Goal: Transaction & Acquisition: Download file/media

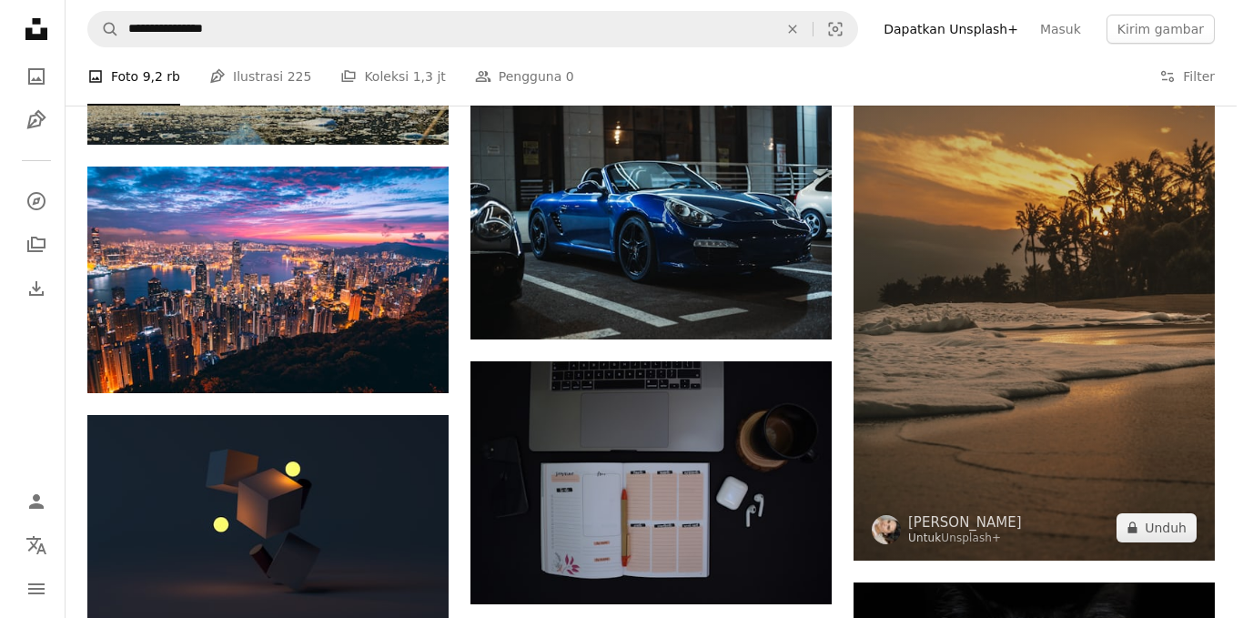
scroll to position [12183, 0]
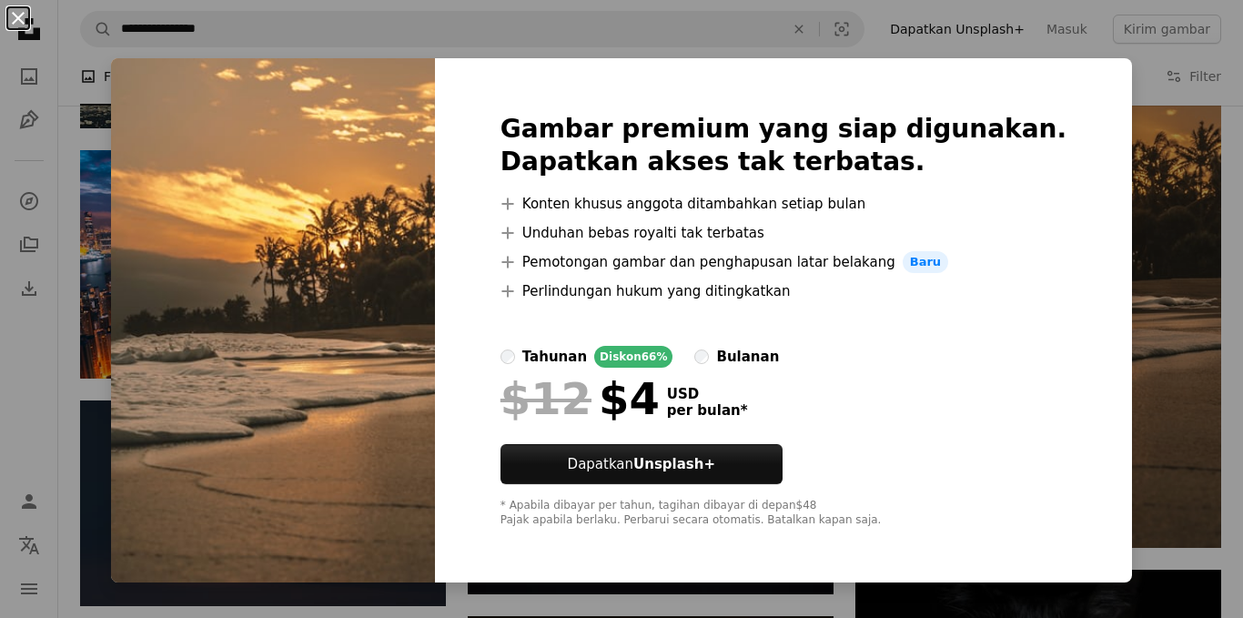
click at [16, 19] on button "An X shape" at bounding box center [18, 18] width 22 height 22
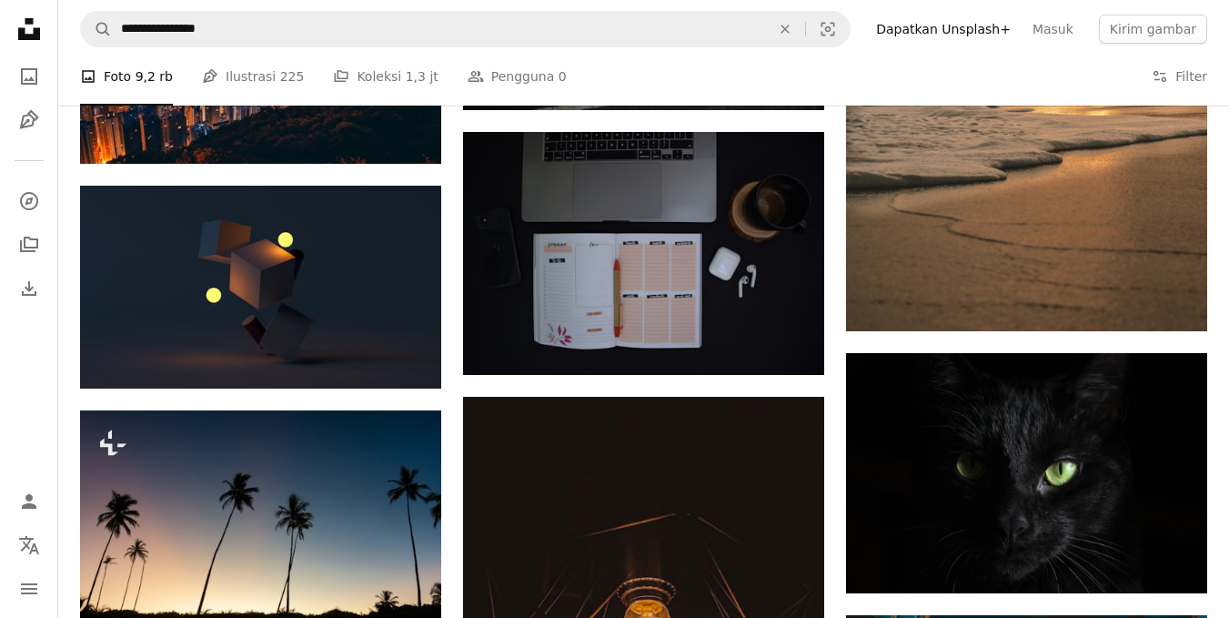
scroll to position [12259, 0]
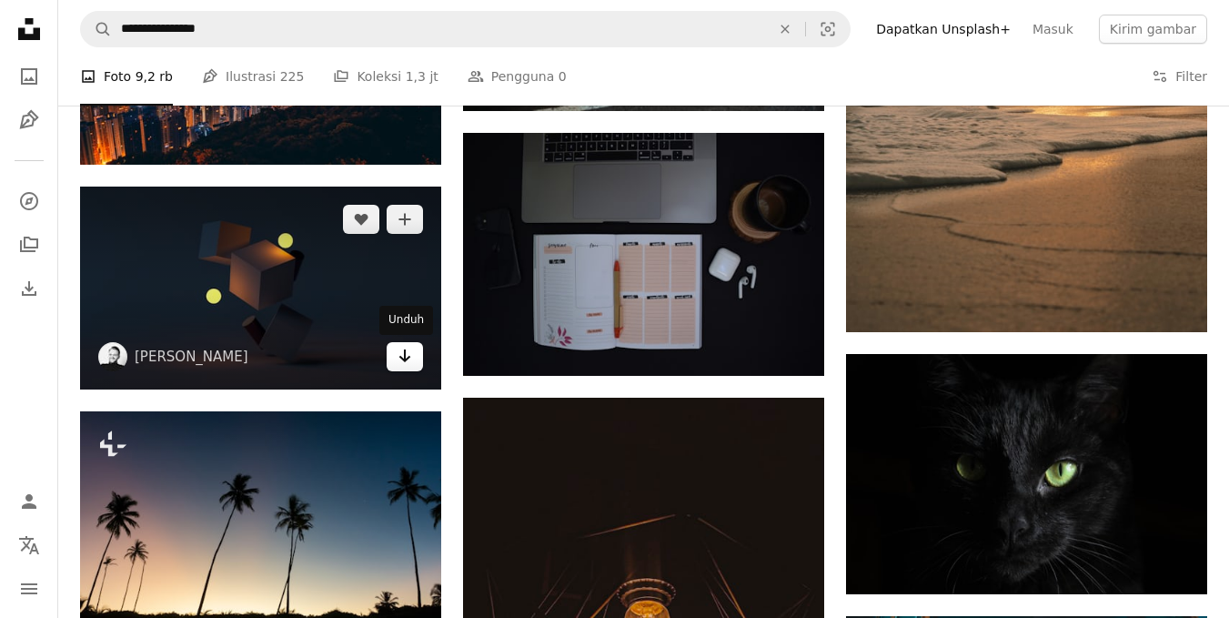
click at [407, 369] on link "Arrow pointing down" at bounding box center [405, 356] width 36 height 29
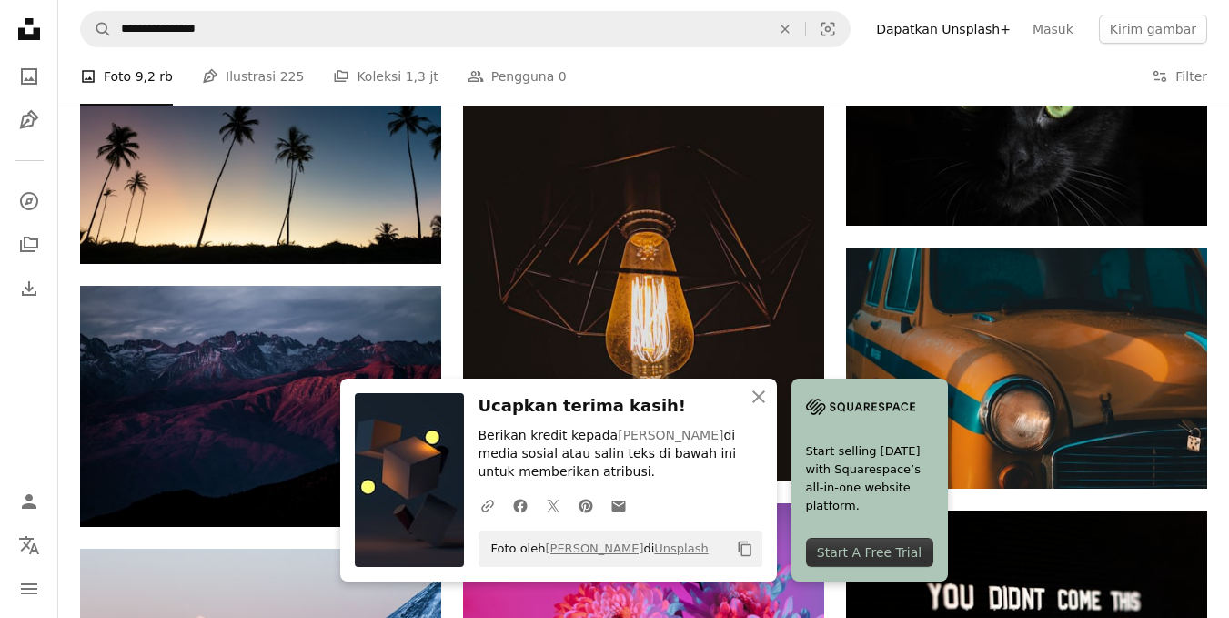
scroll to position [12629, 0]
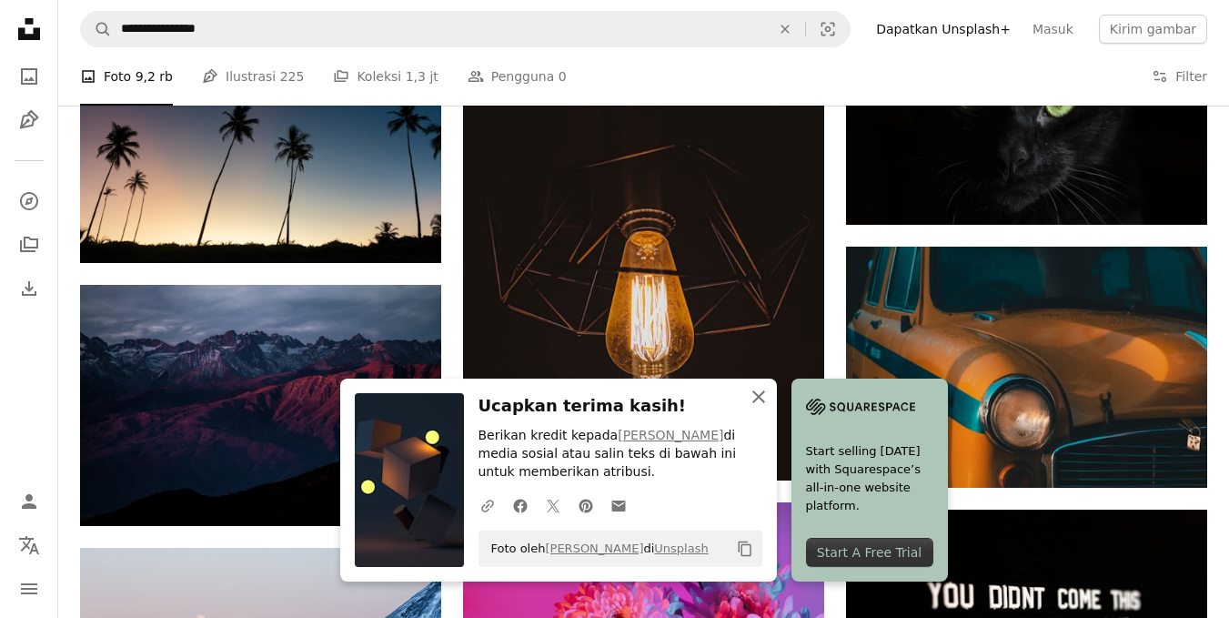
click at [757, 399] on icon "An X shape" at bounding box center [759, 397] width 22 height 22
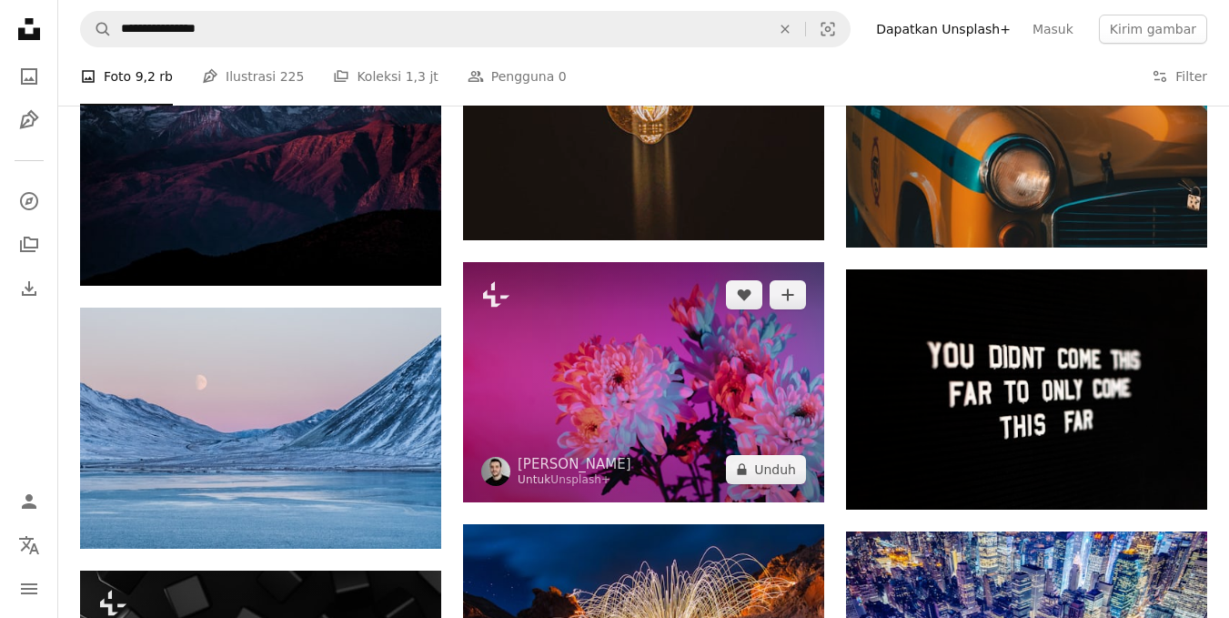
scroll to position [12872, 0]
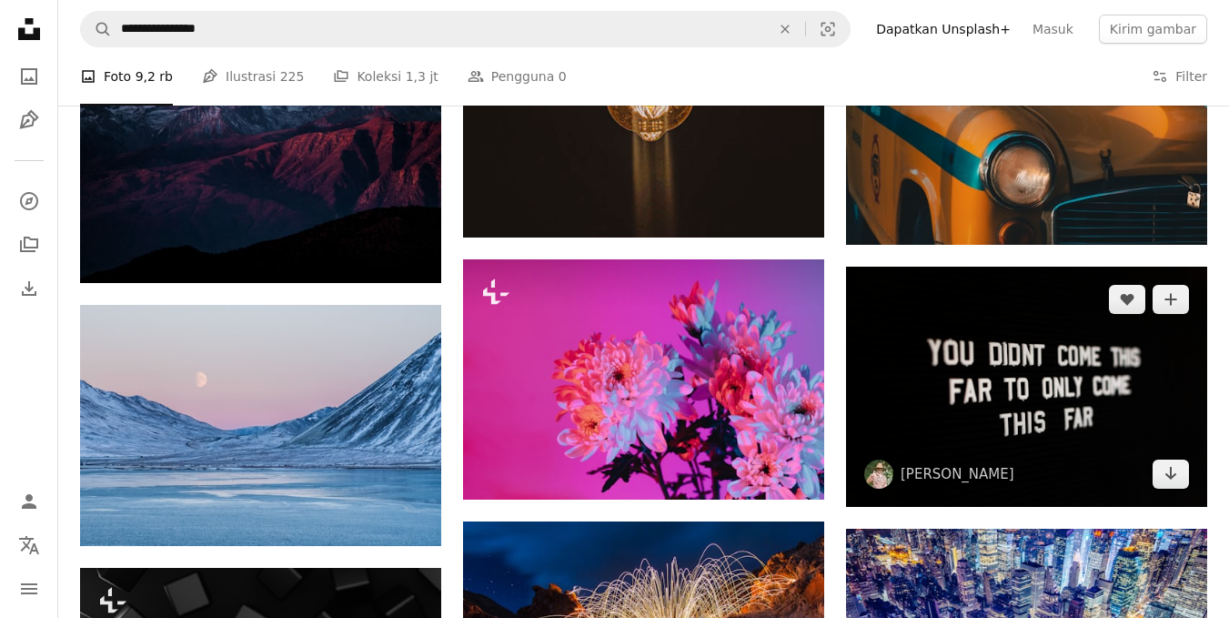
click at [940, 446] on img at bounding box center [1026, 387] width 361 height 240
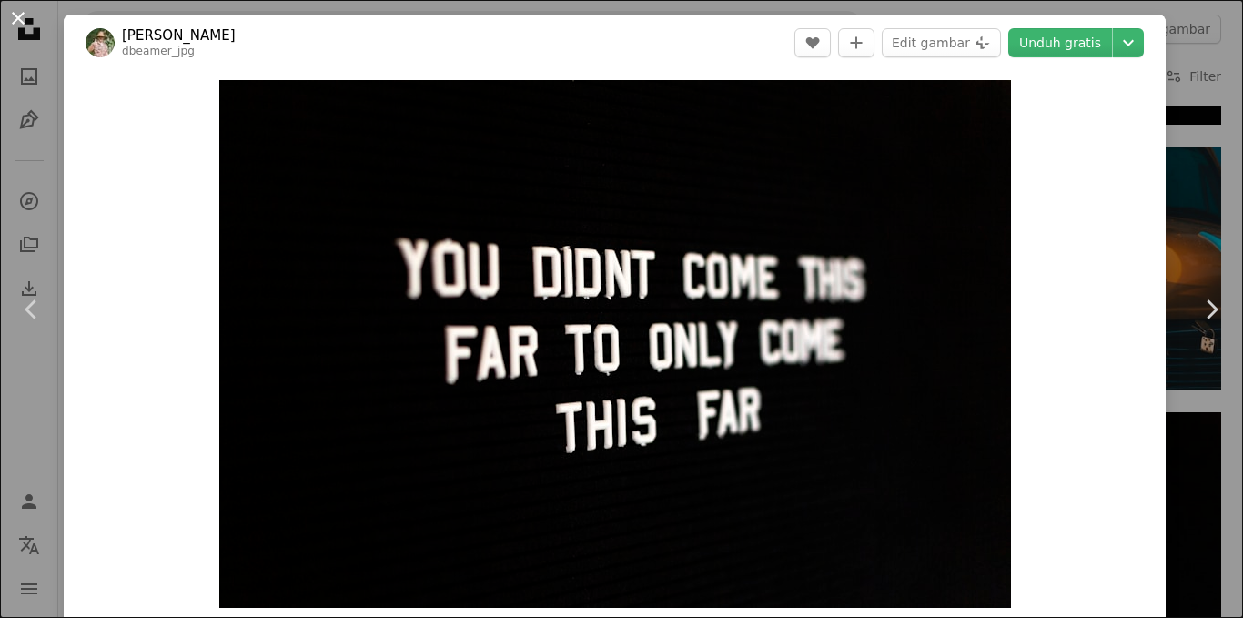
click at [22, 12] on button "An X shape" at bounding box center [18, 18] width 22 height 22
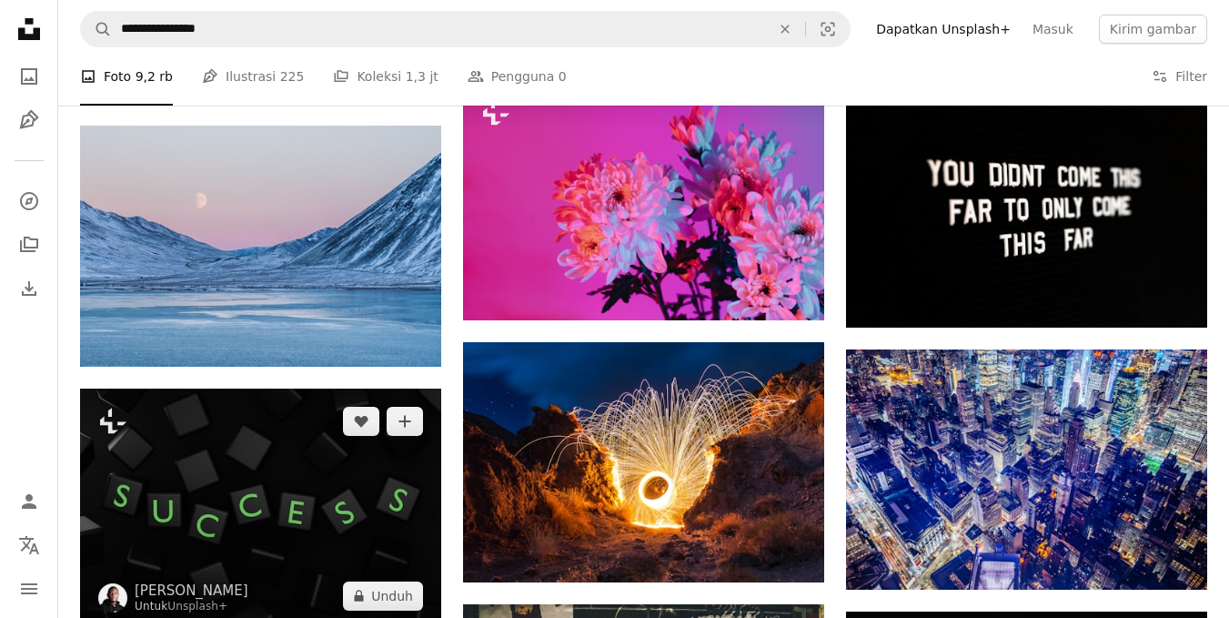
scroll to position [13117, 0]
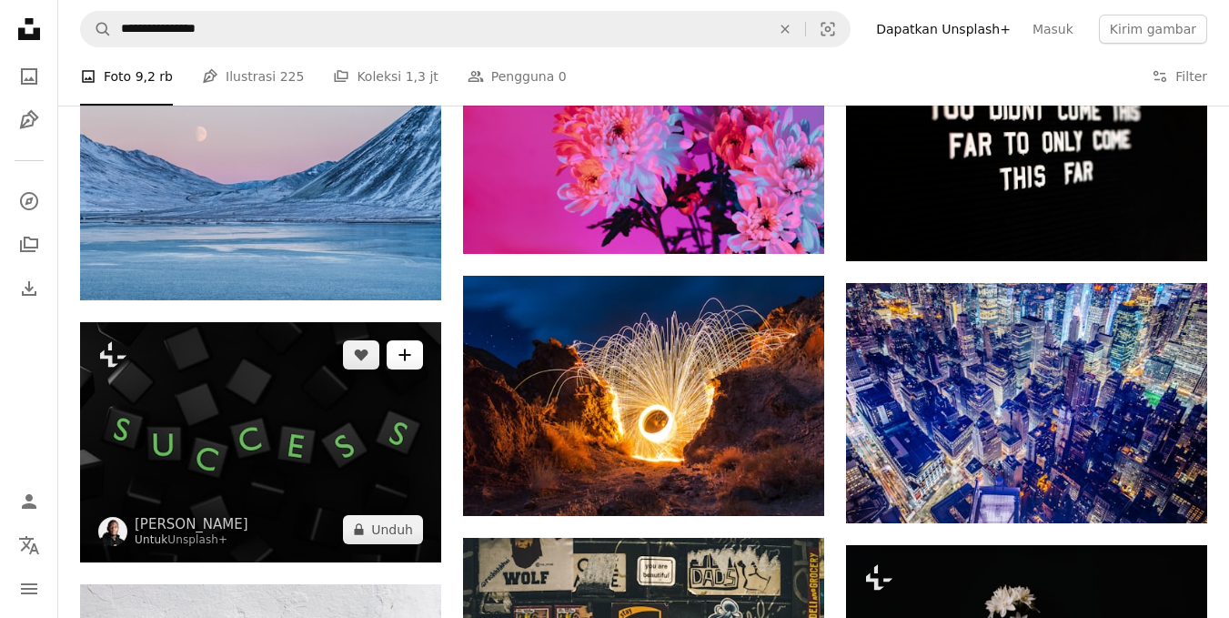
click at [406, 354] on icon "Tambahkan ke koleksi" at bounding box center [404, 354] width 12 height 12
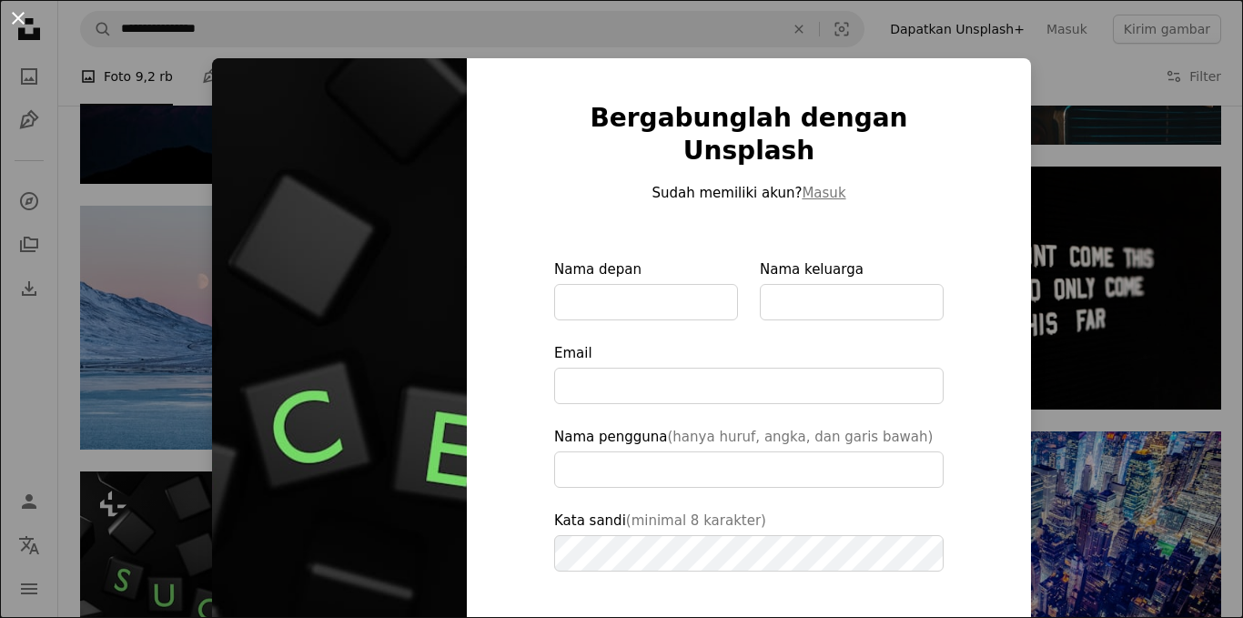
click at [15, 19] on button "An X shape" at bounding box center [18, 18] width 22 height 22
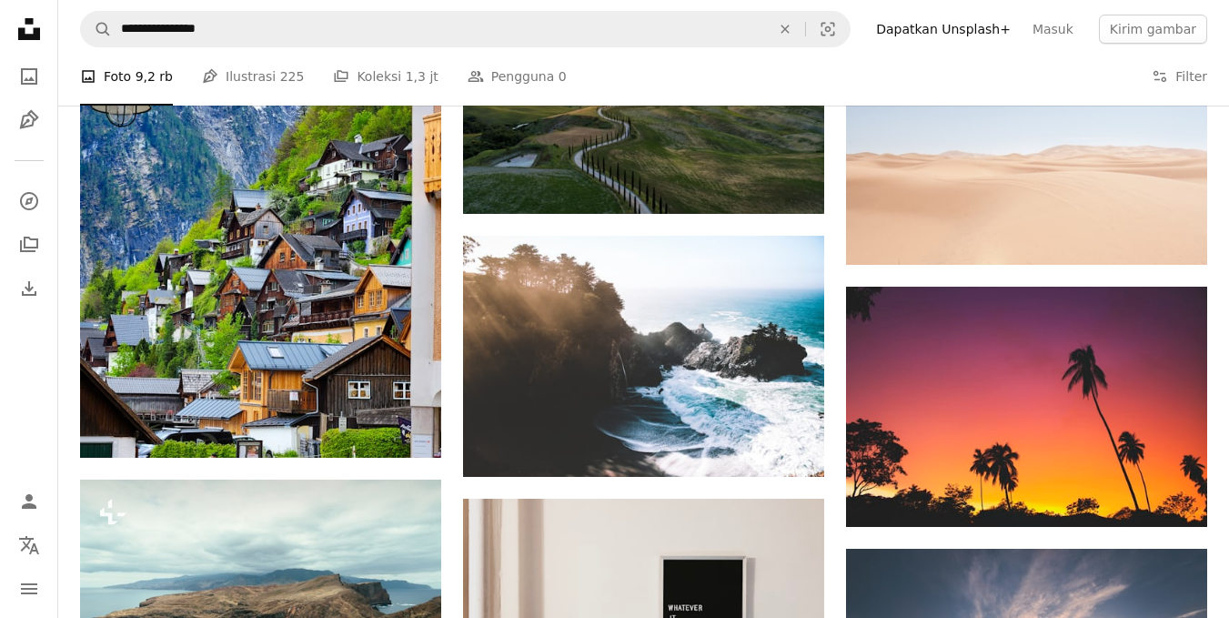
scroll to position [16656, 0]
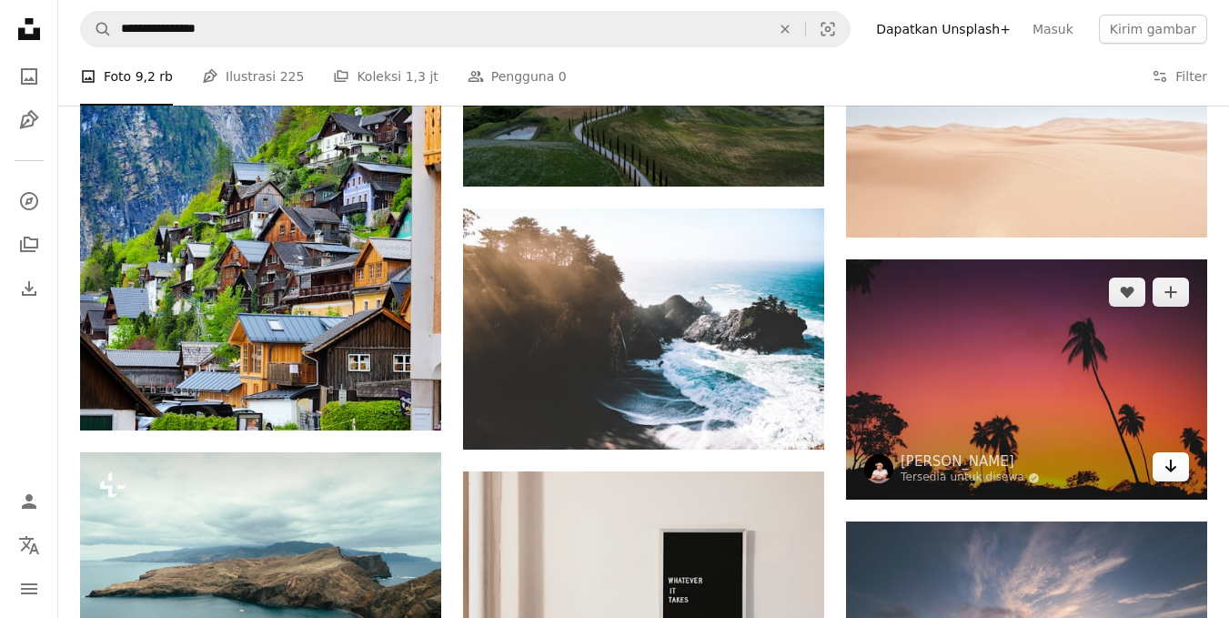
click at [1173, 463] on icon "Arrow pointing down" at bounding box center [1170, 466] width 15 height 22
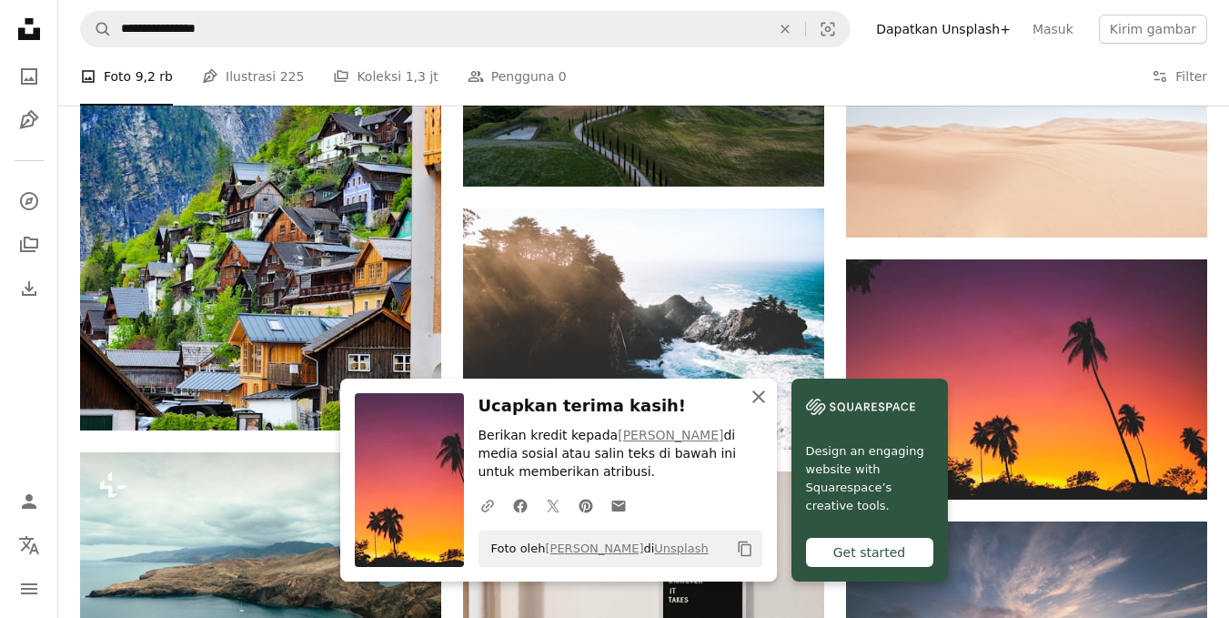
click at [751, 399] on icon "An X shape" at bounding box center [759, 397] width 22 height 22
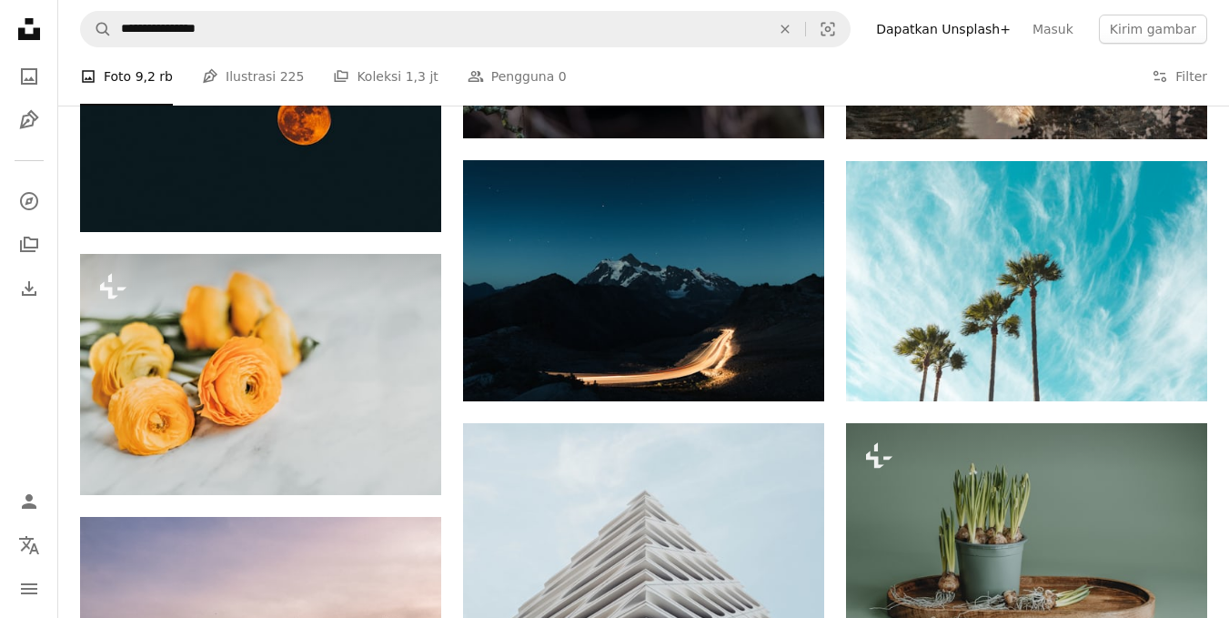
scroll to position [19081, 0]
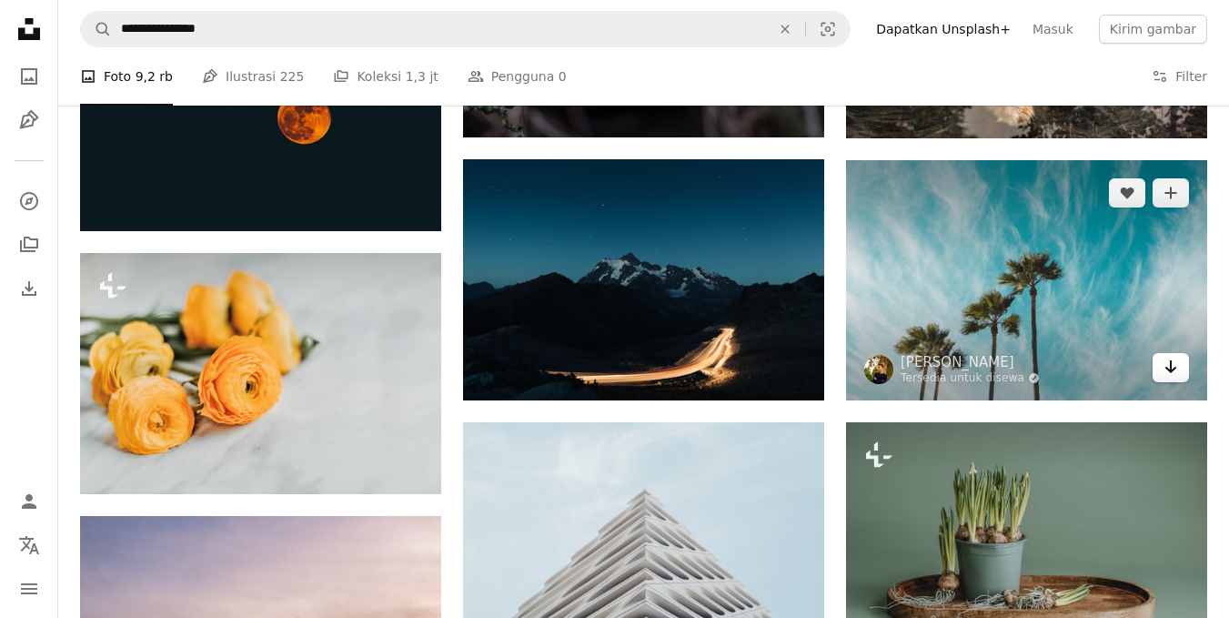
click at [1166, 361] on icon "Arrow pointing down" at bounding box center [1170, 367] width 15 height 22
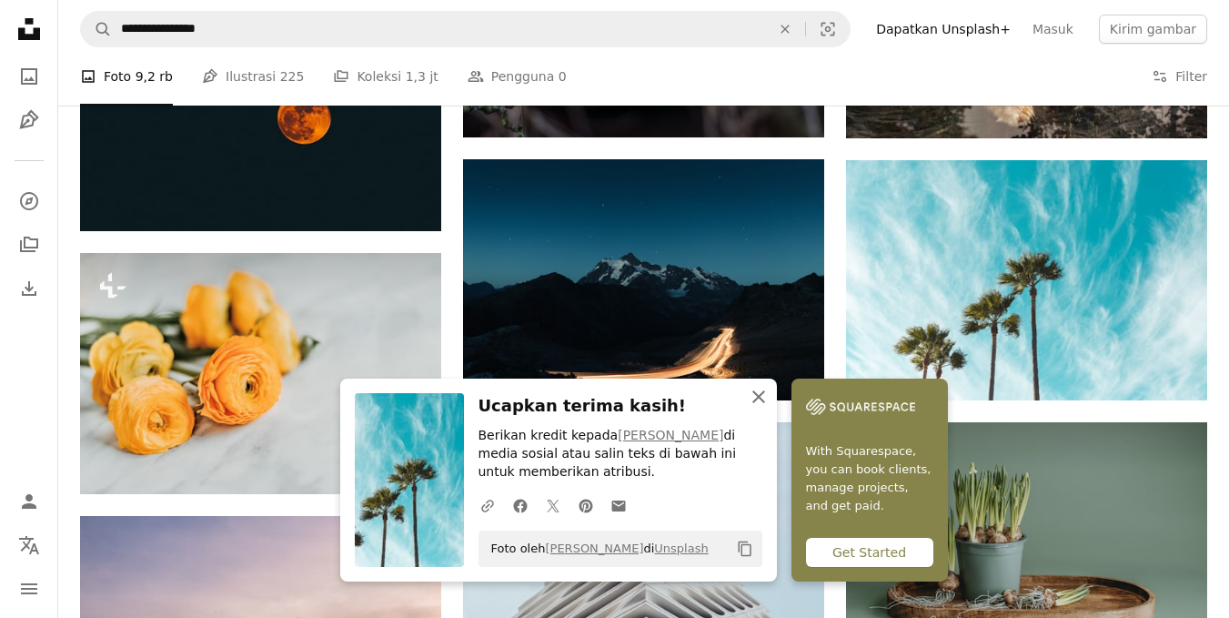
click at [760, 409] on button "An X shape Tutup" at bounding box center [758, 396] width 36 height 36
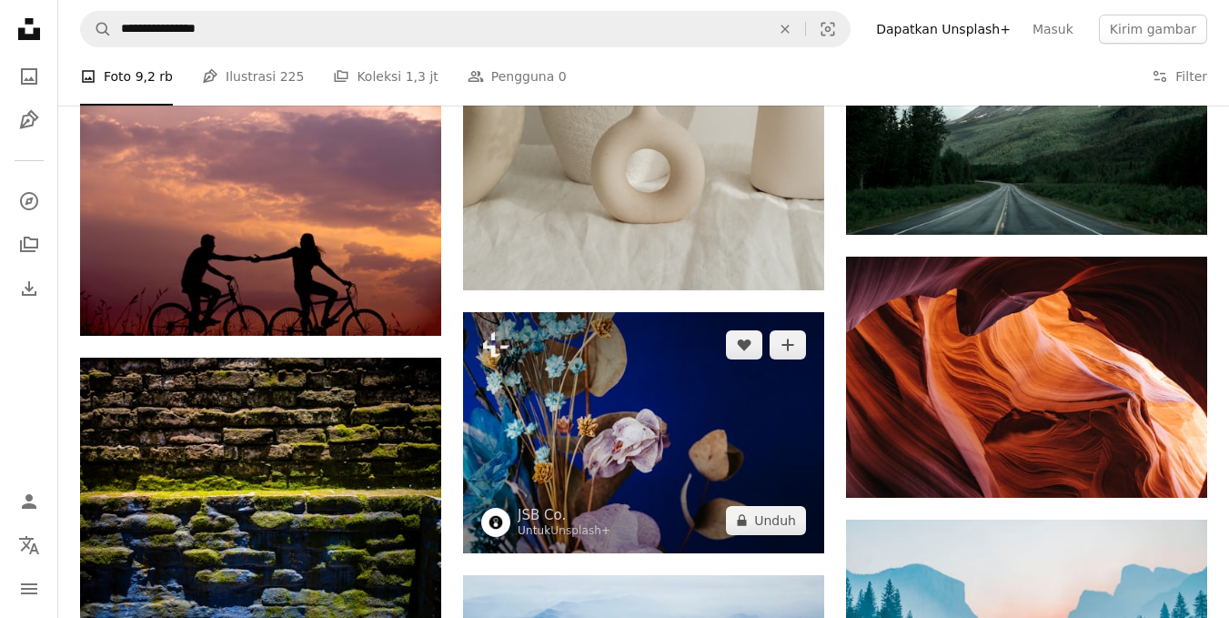
scroll to position [22069, 0]
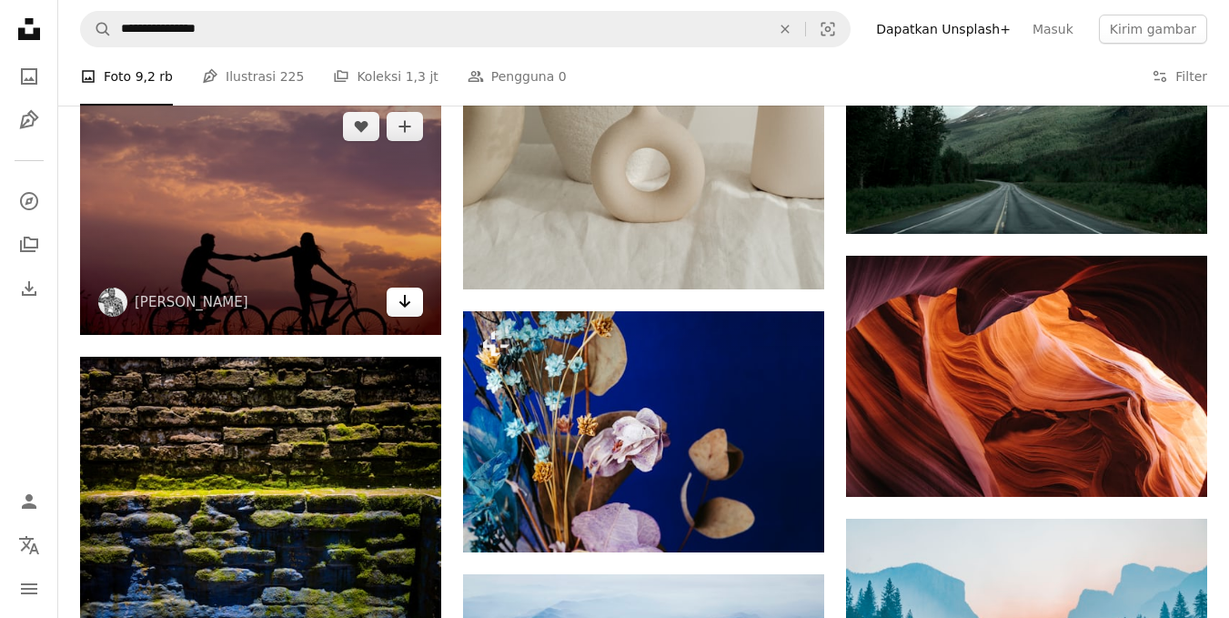
click at [401, 297] on icon "Arrow pointing down" at bounding box center [404, 301] width 15 height 22
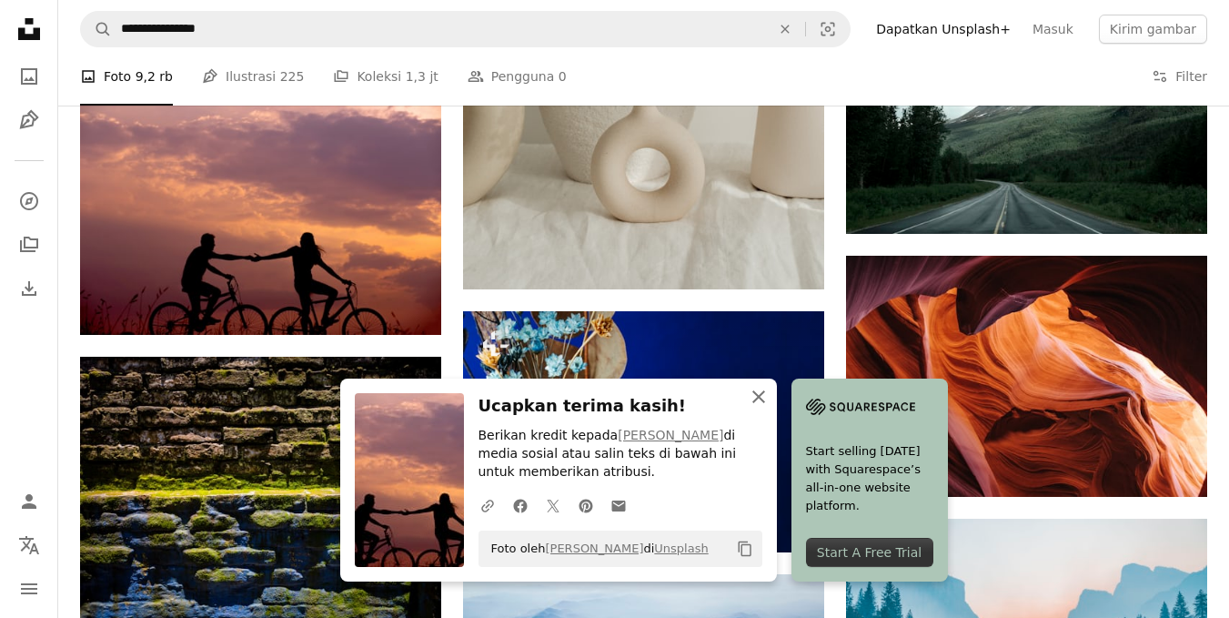
click at [754, 391] on icon "button" at bounding box center [758, 396] width 13 height 13
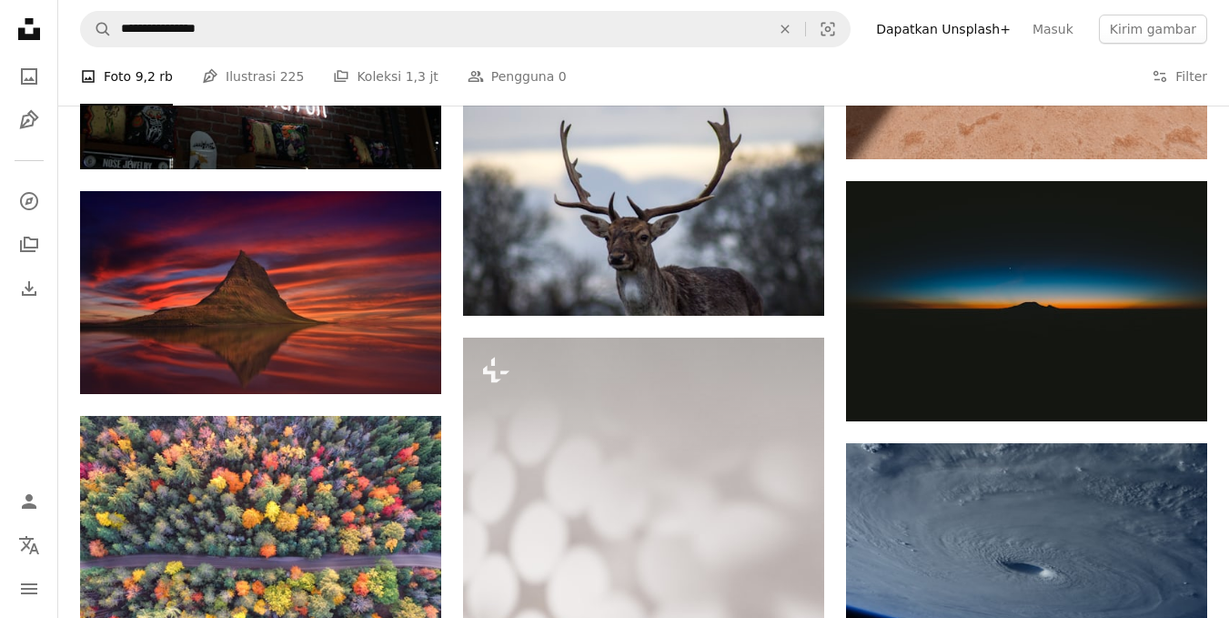
scroll to position [26541, 0]
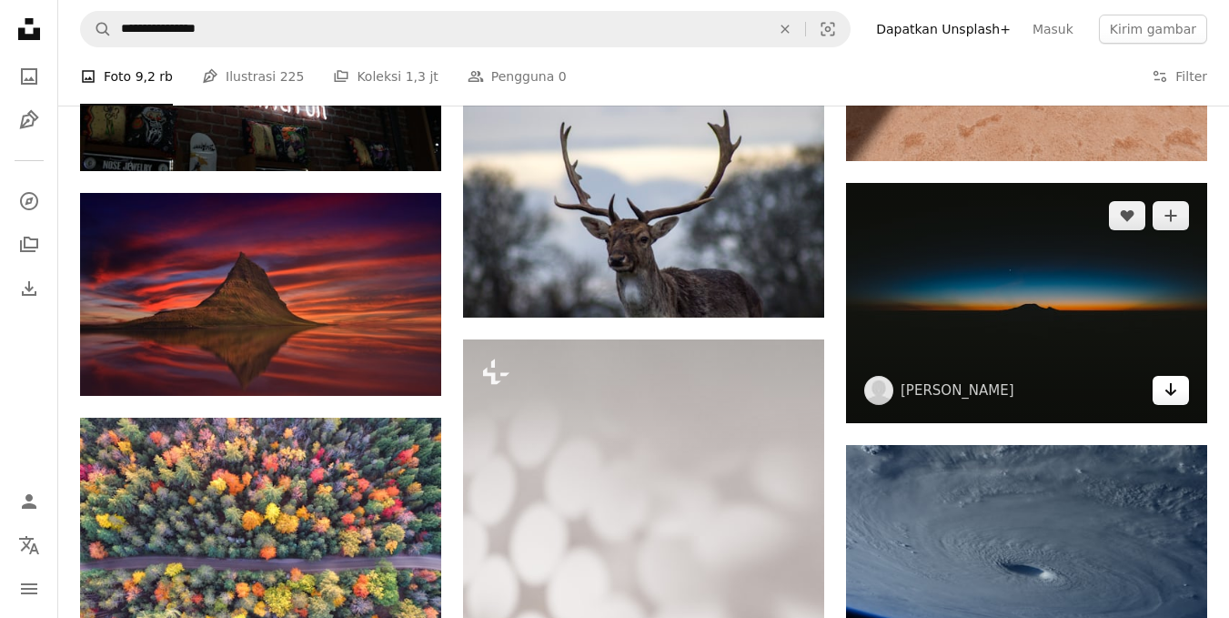
click at [1179, 397] on link "Arrow pointing down" at bounding box center [1170, 390] width 36 height 29
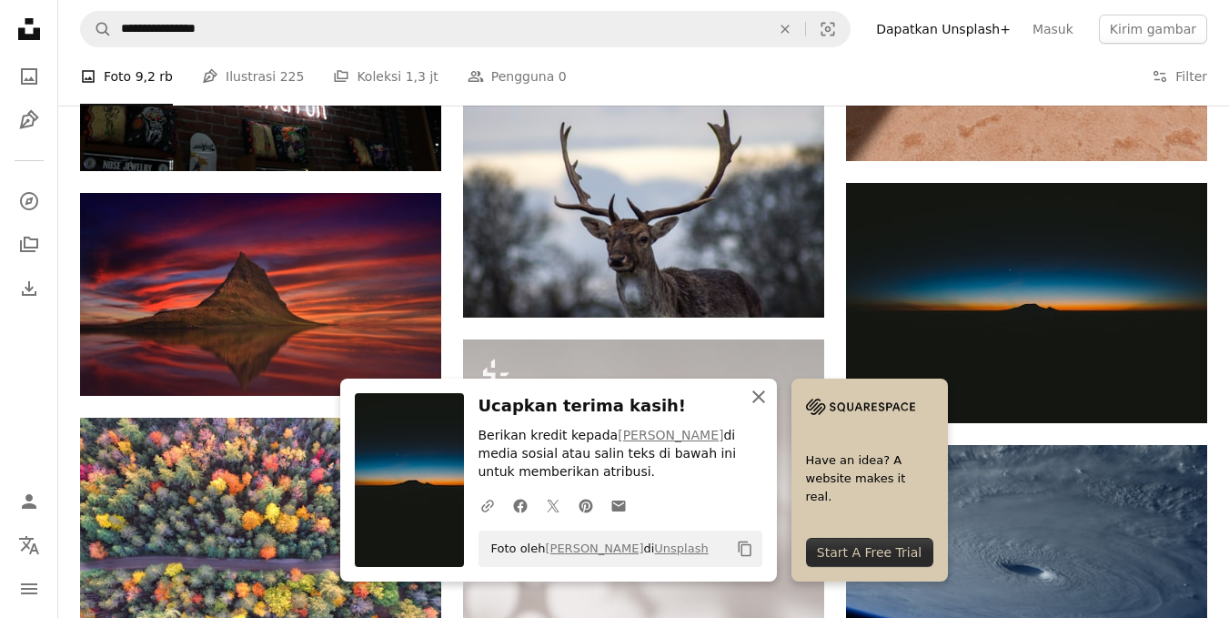
click at [756, 398] on icon "button" at bounding box center [758, 396] width 13 height 13
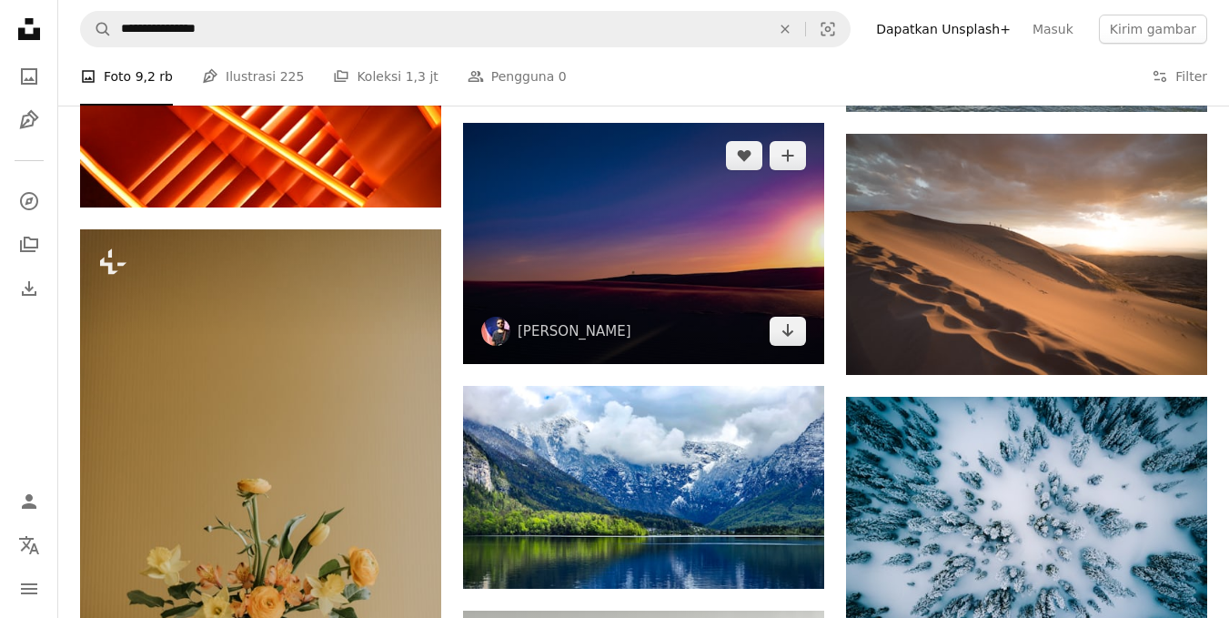
scroll to position [32282, 0]
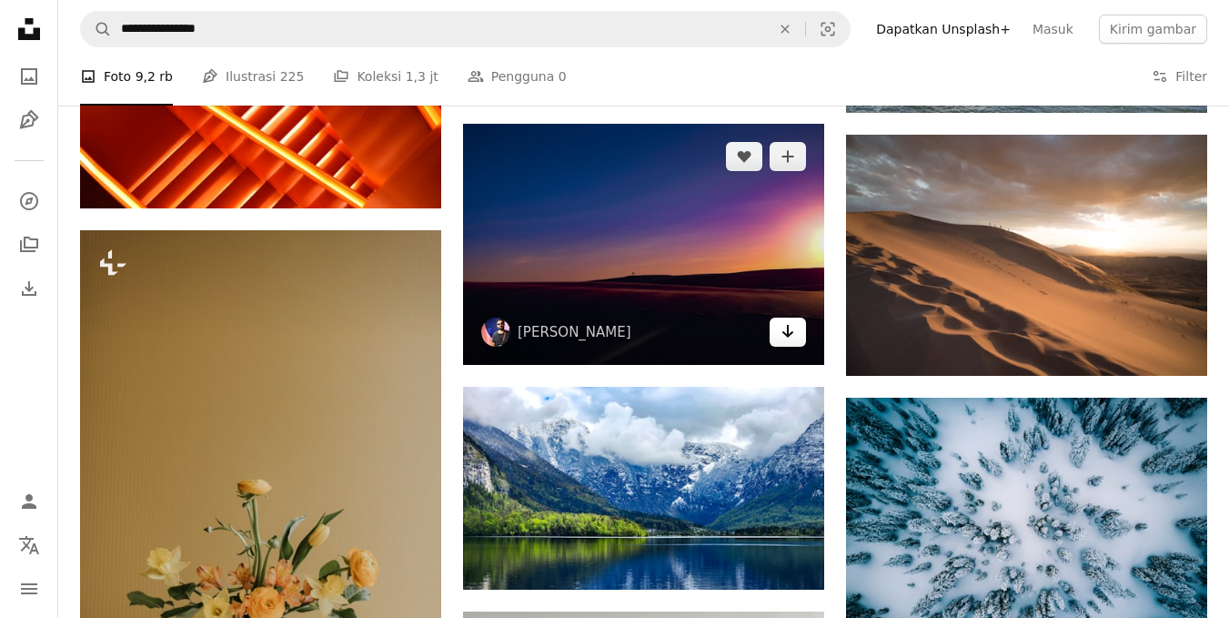
click at [788, 320] on icon "Arrow pointing down" at bounding box center [787, 331] width 15 height 22
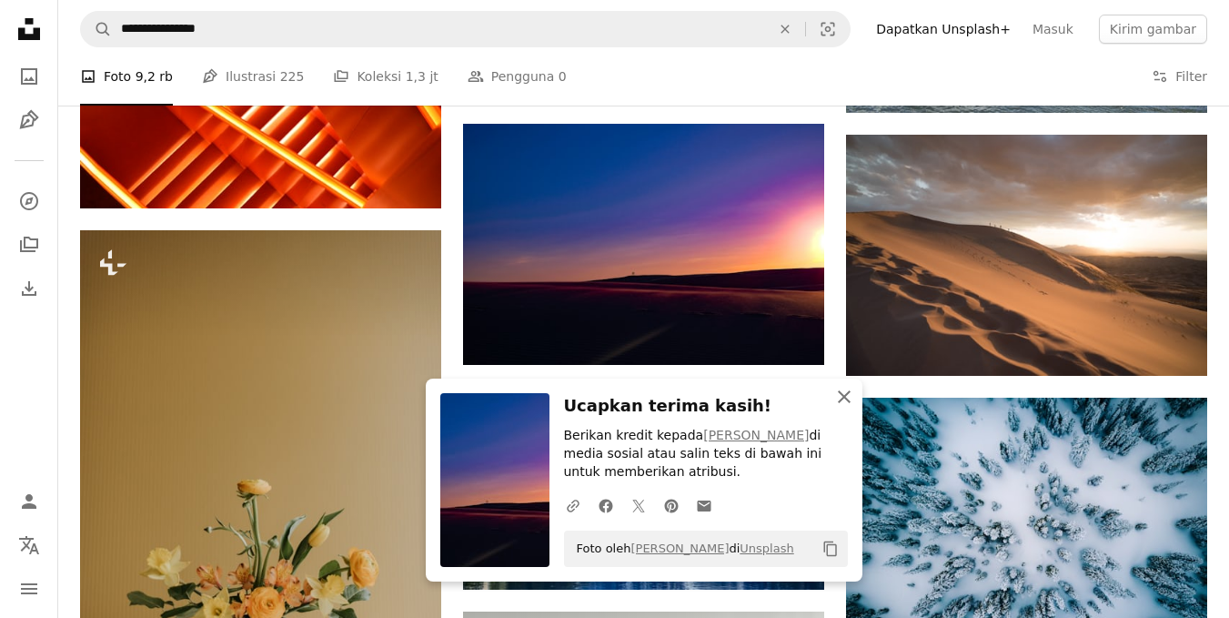
click at [841, 393] on icon "button" at bounding box center [844, 396] width 13 height 13
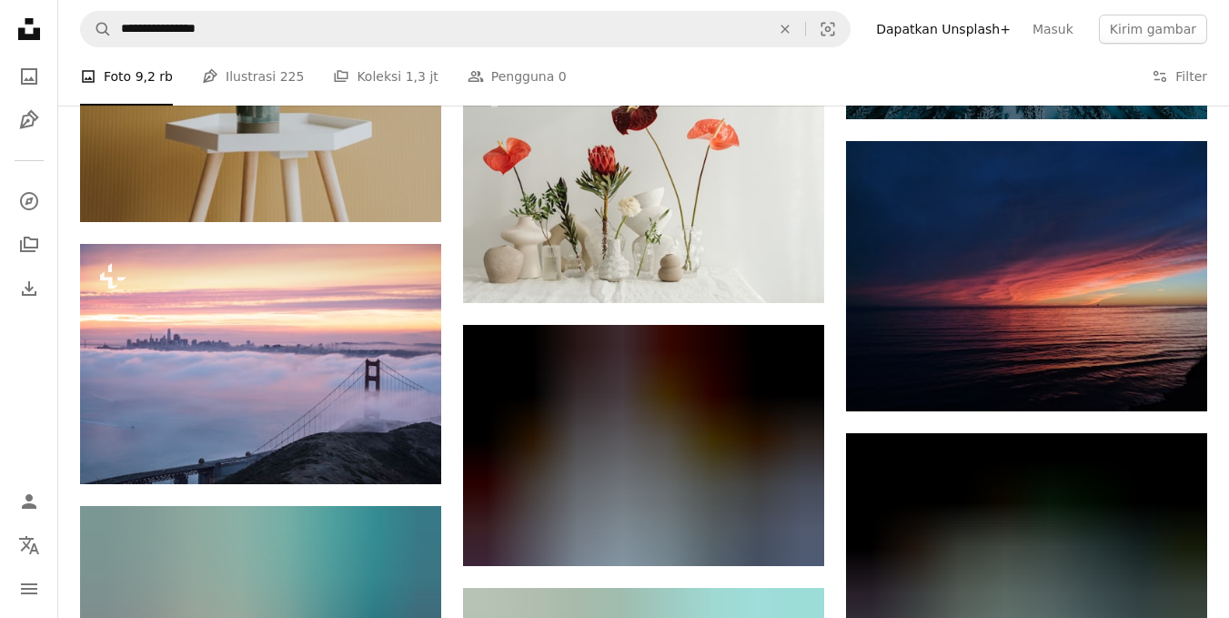
scroll to position [32845, 0]
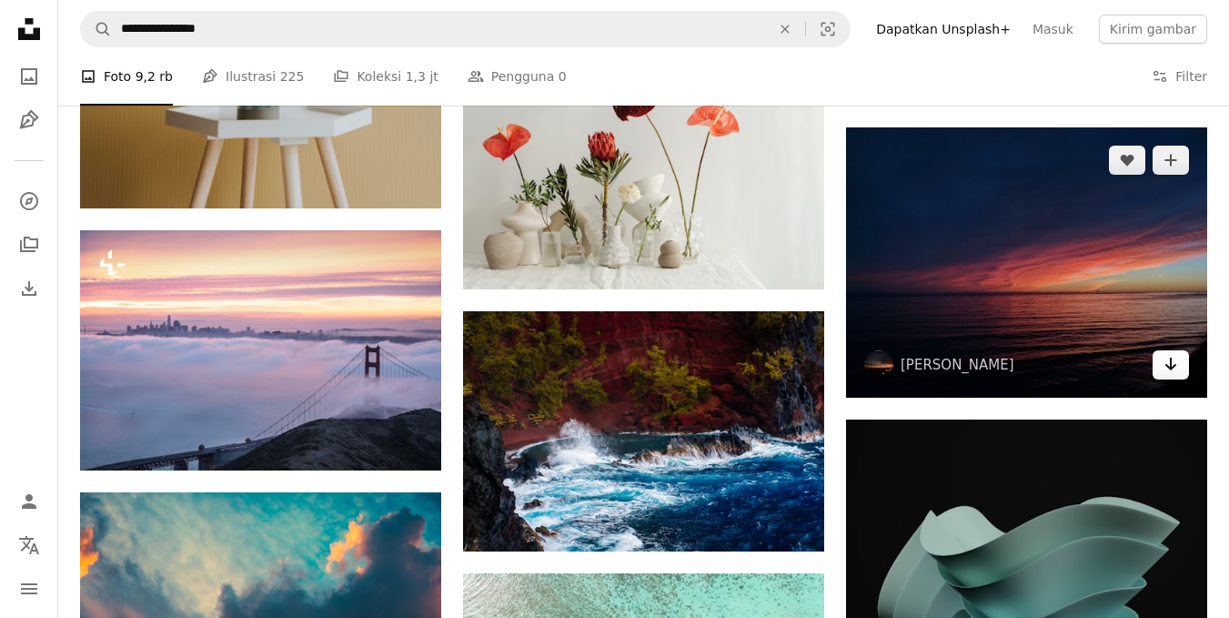
click at [1169, 367] on icon "Arrow pointing down" at bounding box center [1170, 364] width 15 height 22
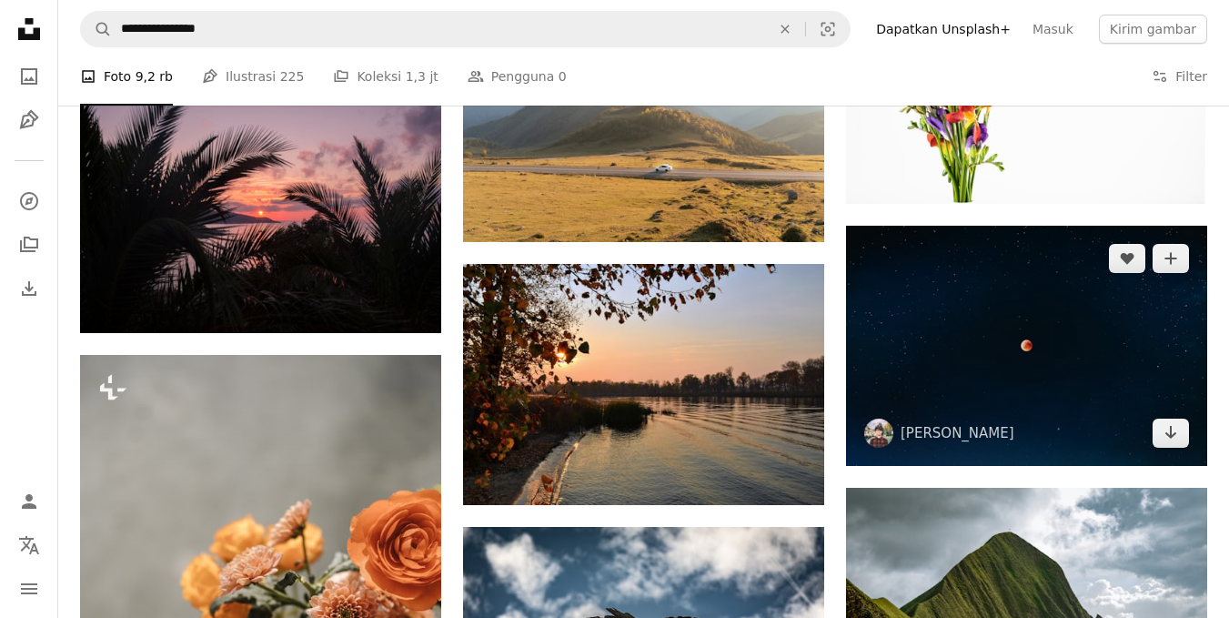
scroll to position [38966, 0]
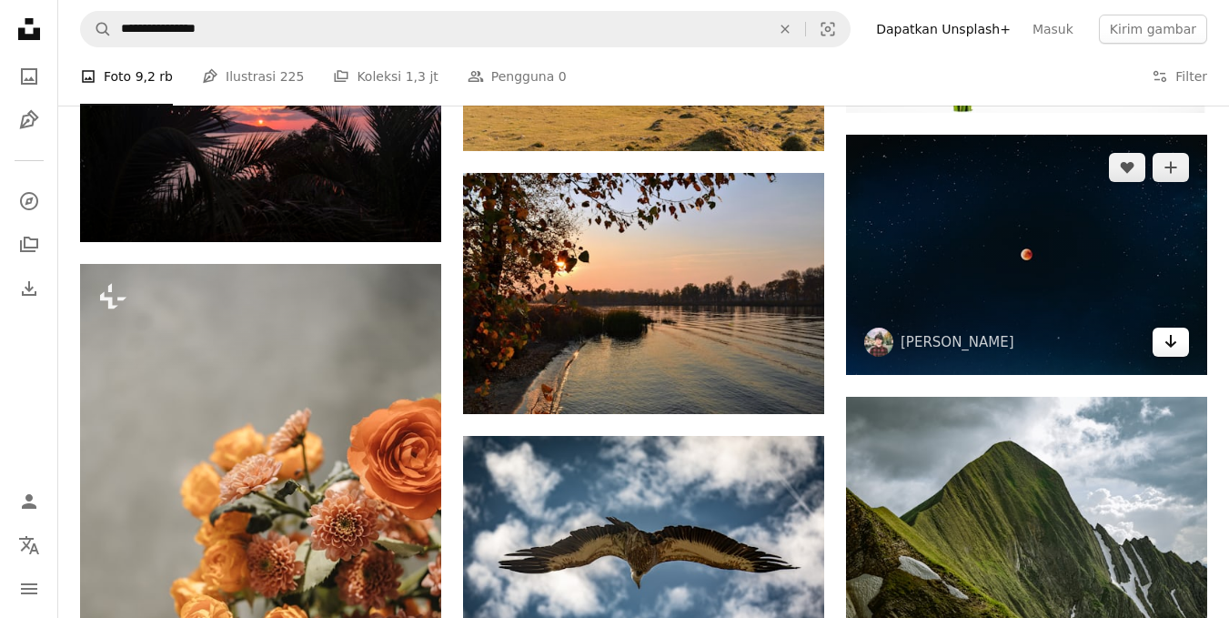
click at [1176, 344] on icon "Arrow pointing down" at bounding box center [1170, 341] width 15 height 22
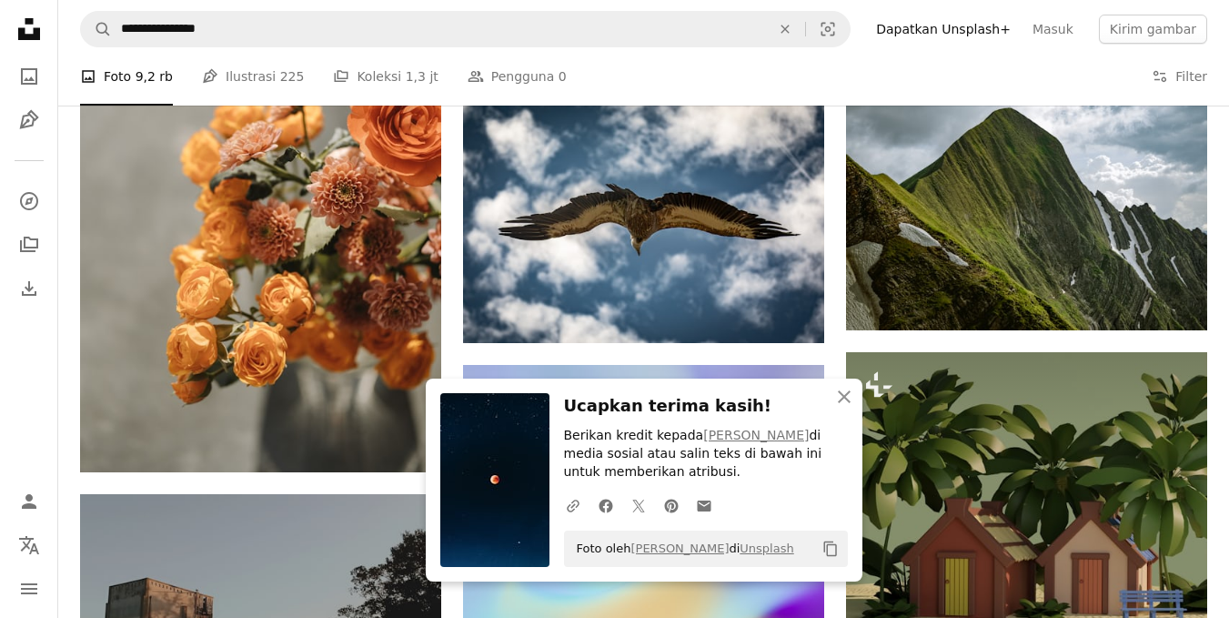
scroll to position [39300, 0]
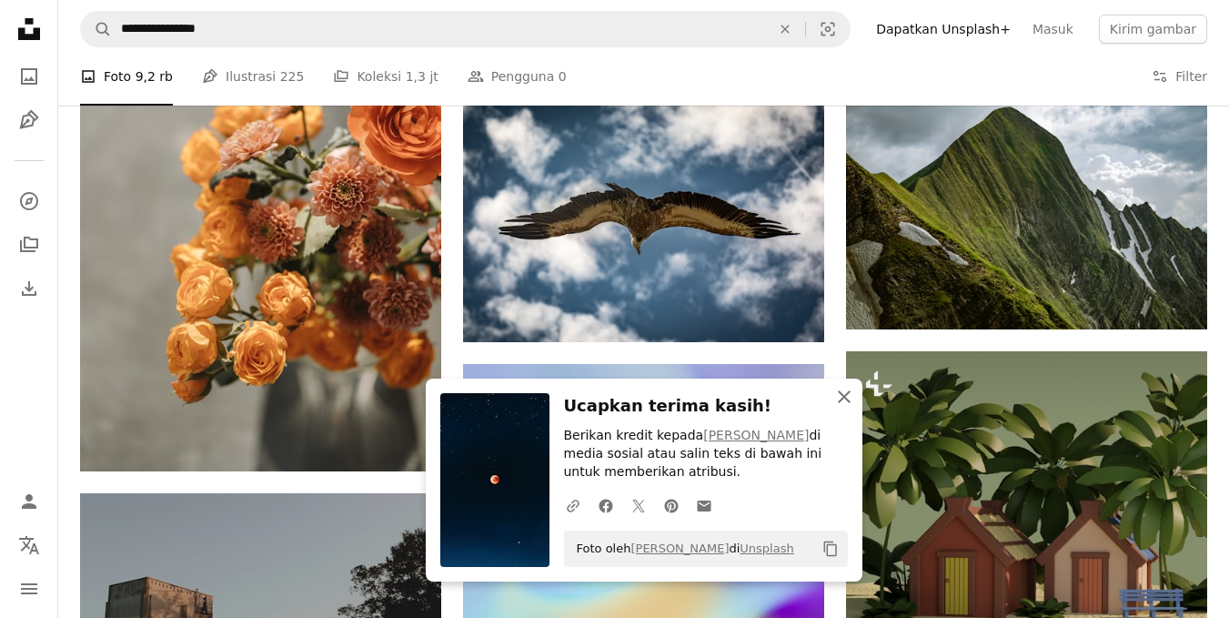
click at [843, 397] on icon "button" at bounding box center [844, 396] width 13 height 13
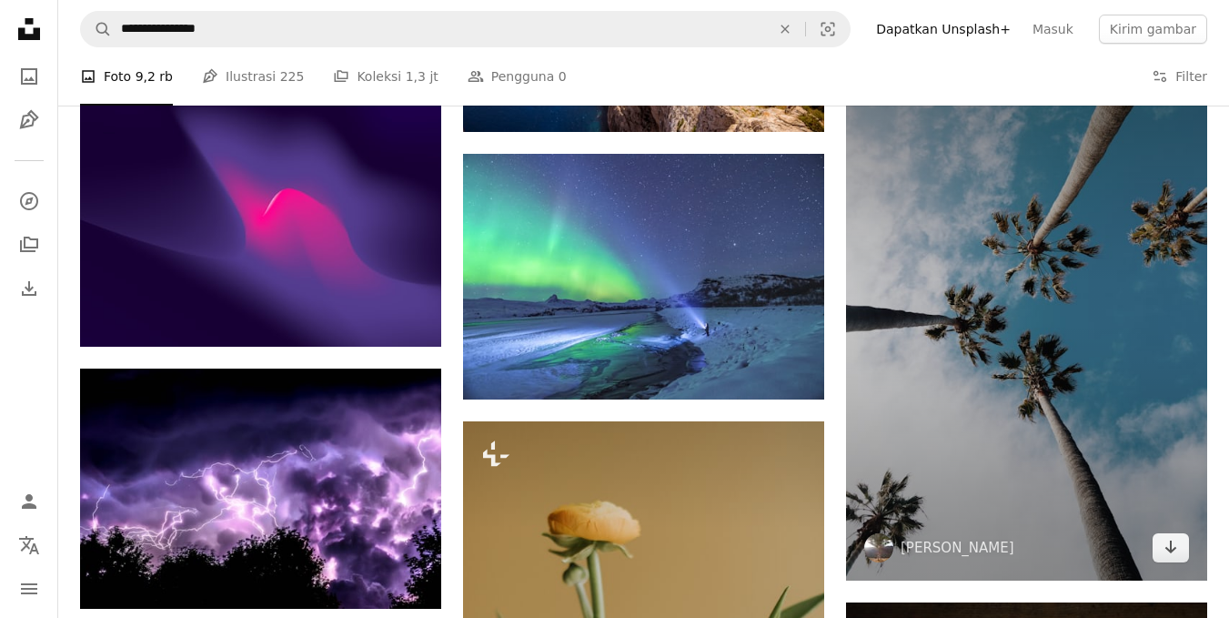
scroll to position [41578, 0]
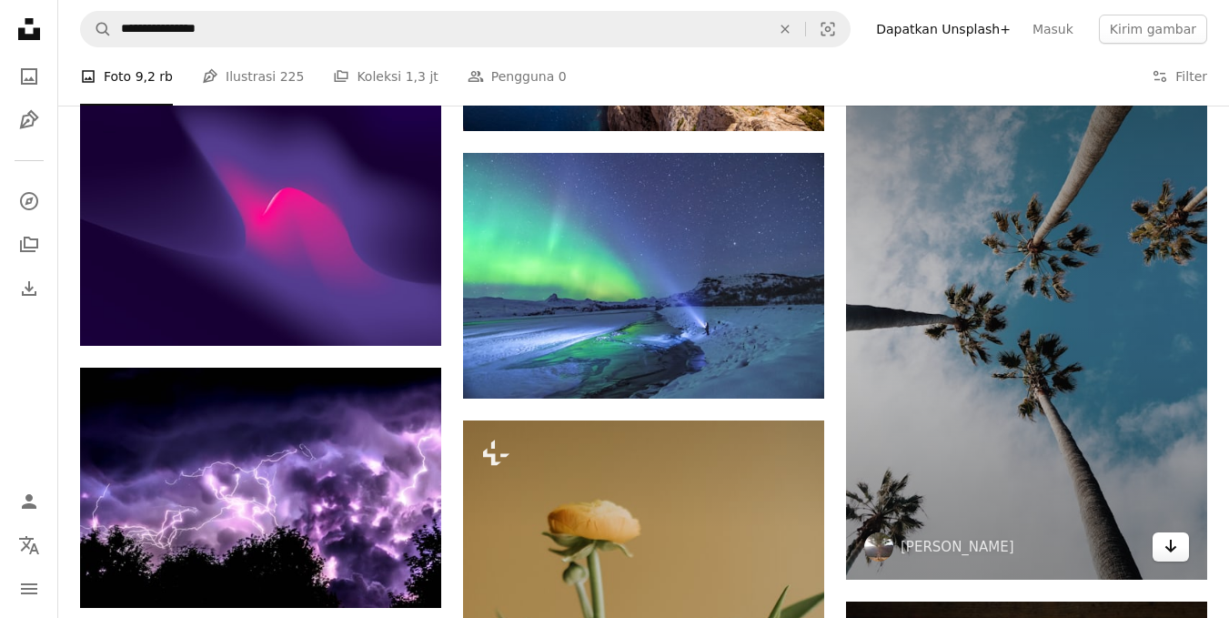
click at [1165, 546] on icon "Arrow pointing down" at bounding box center [1170, 546] width 15 height 22
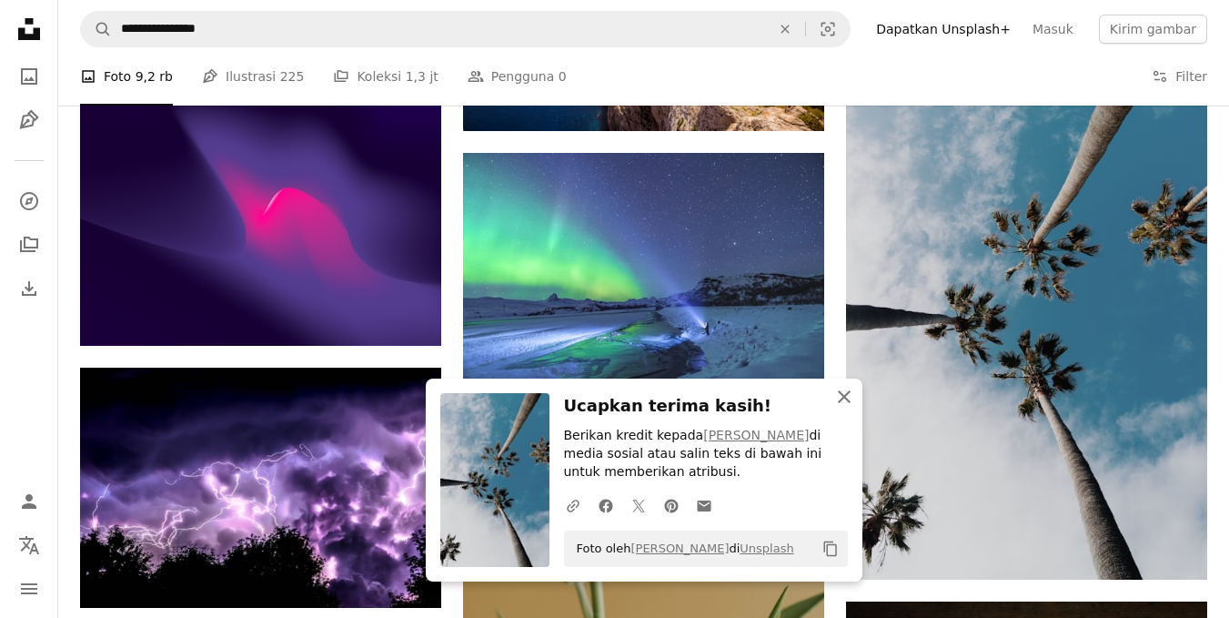
click at [845, 398] on icon "button" at bounding box center [844, 396] width 13 height 13
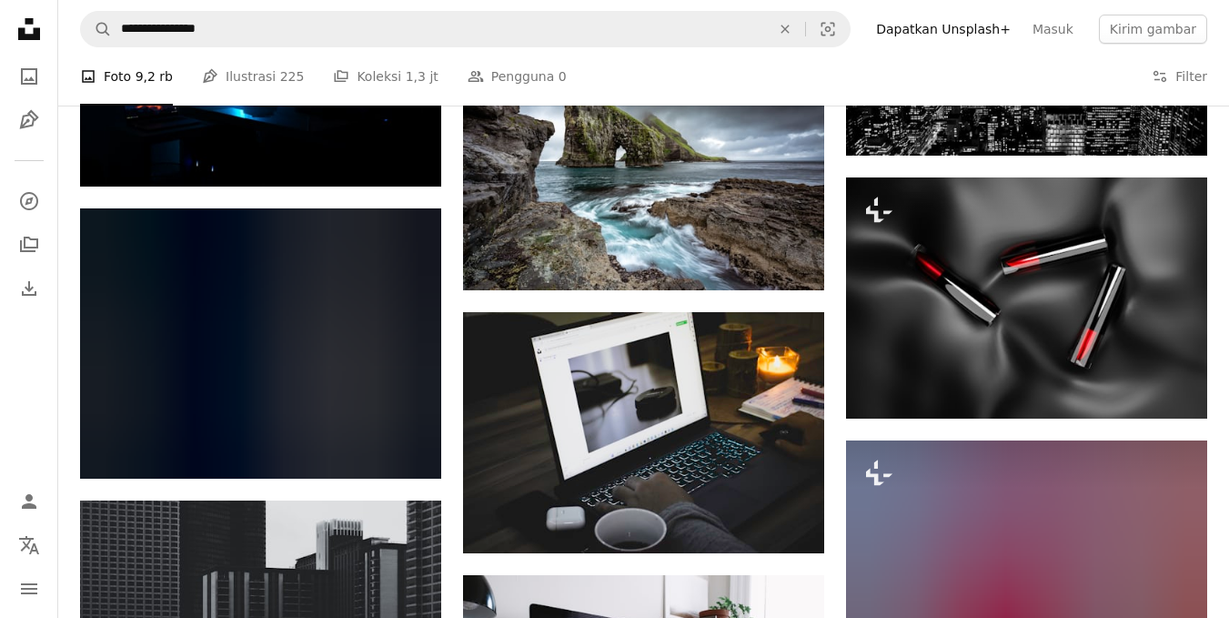
scroll to position [42555, 0]
